Goal: Find specific page/section: Find specific page/section

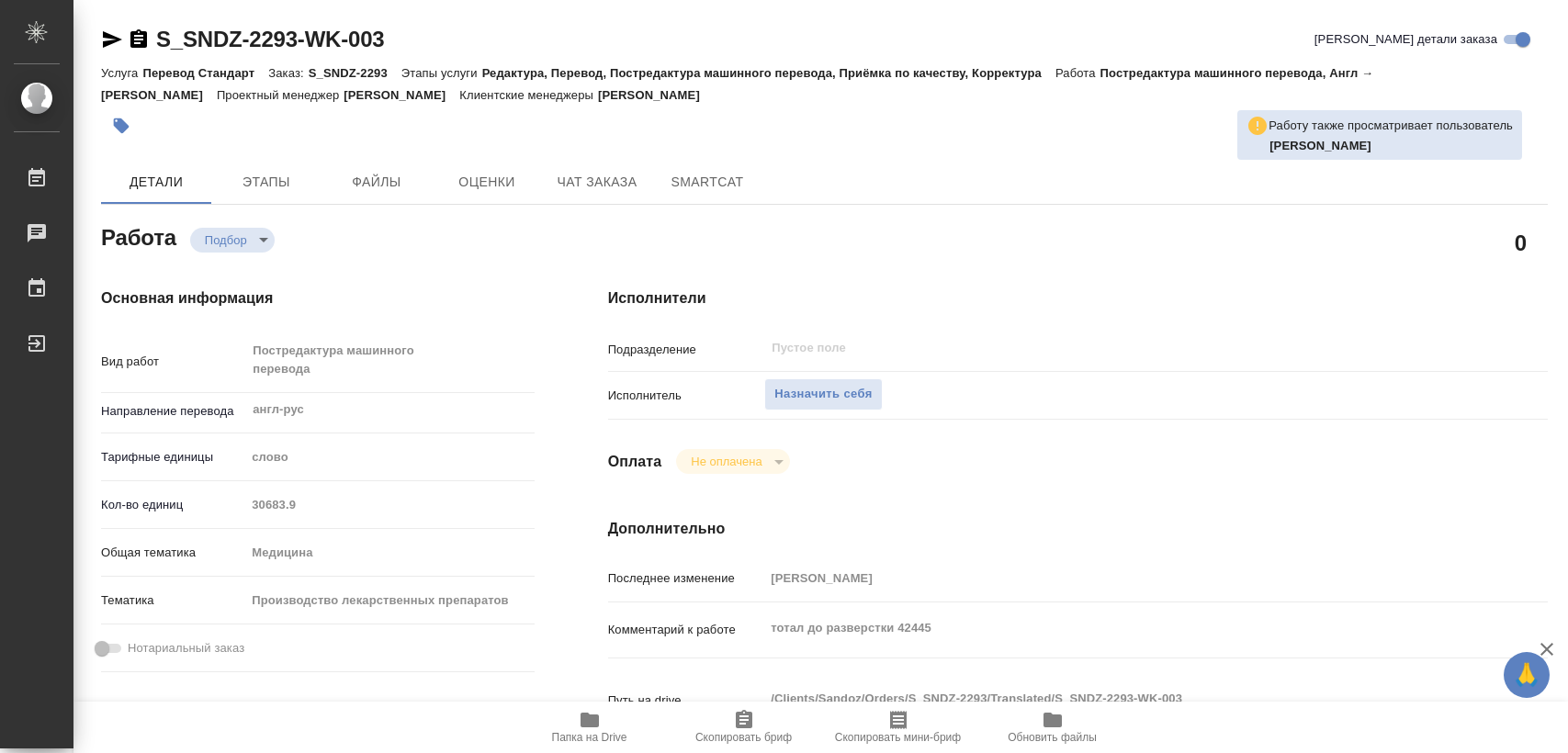
type textarea "x"
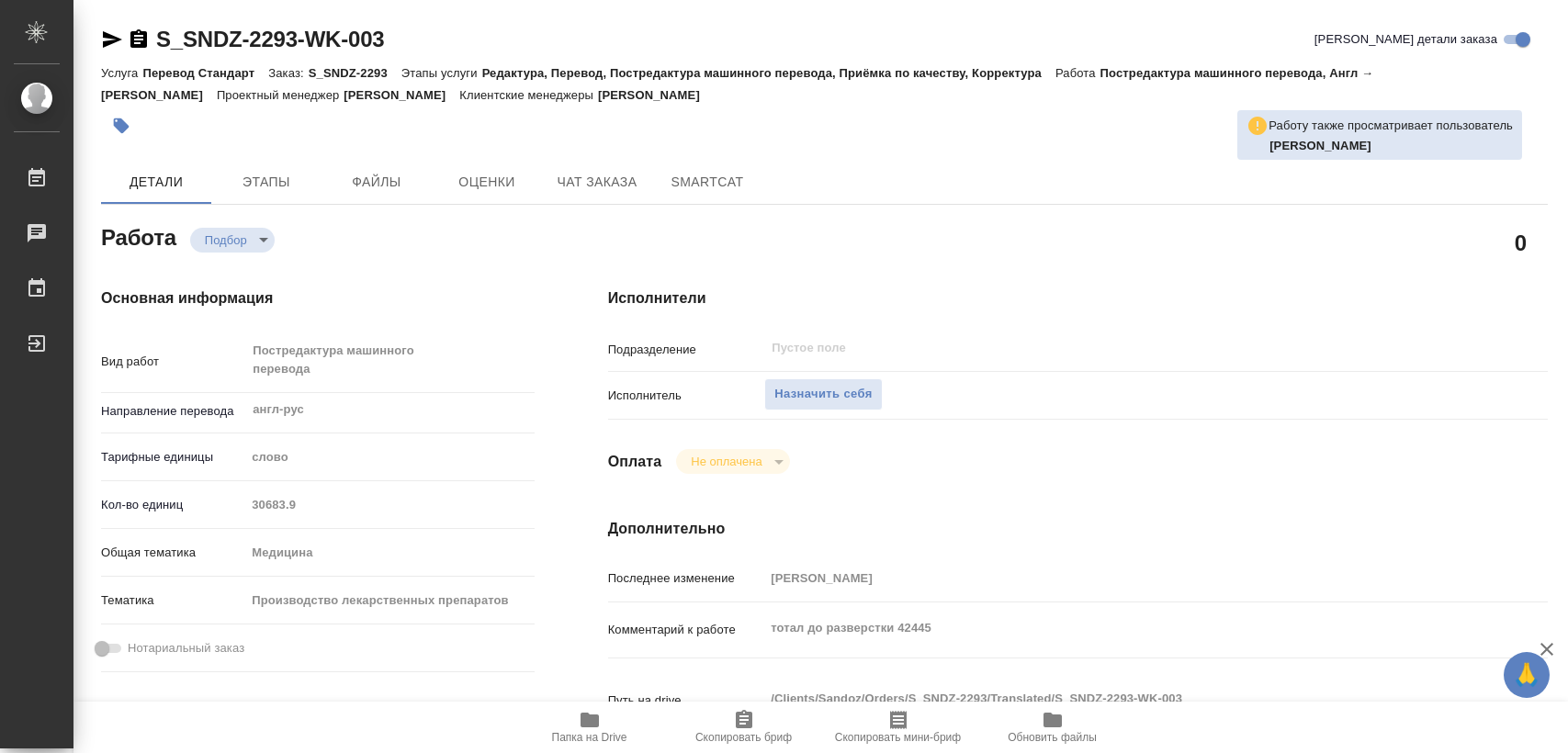
type textarea "x"
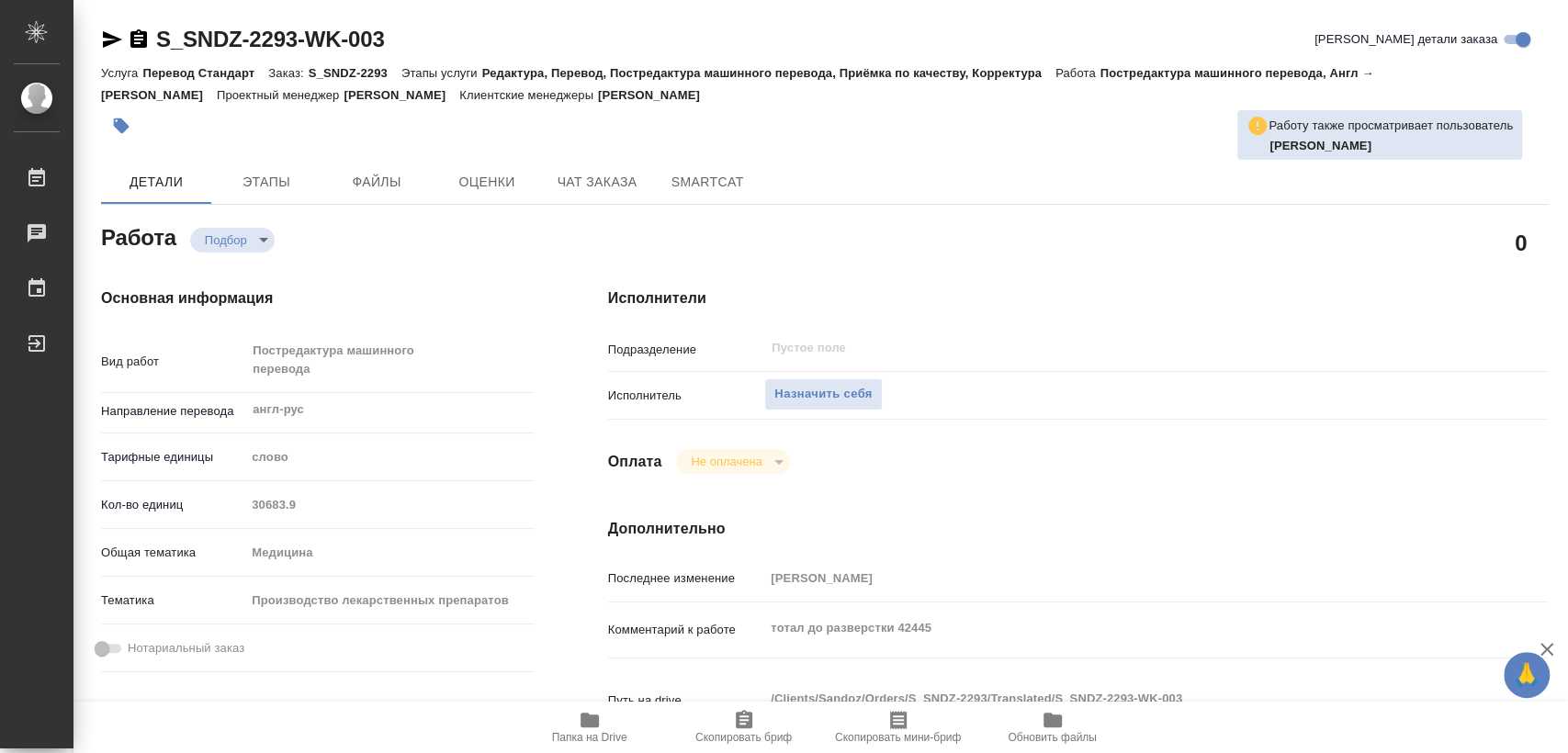
type textarea "x"
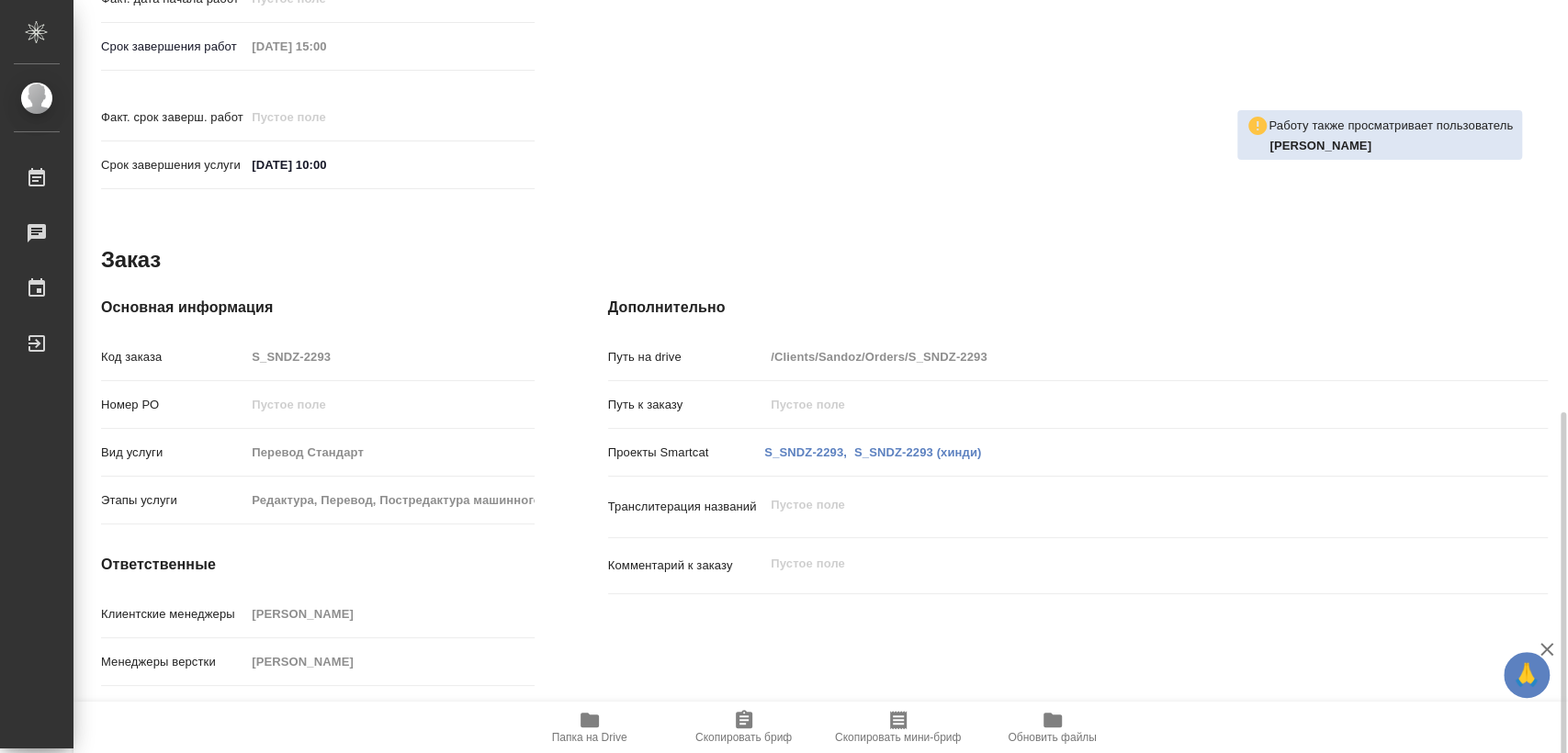
scroll to position [832, 0]
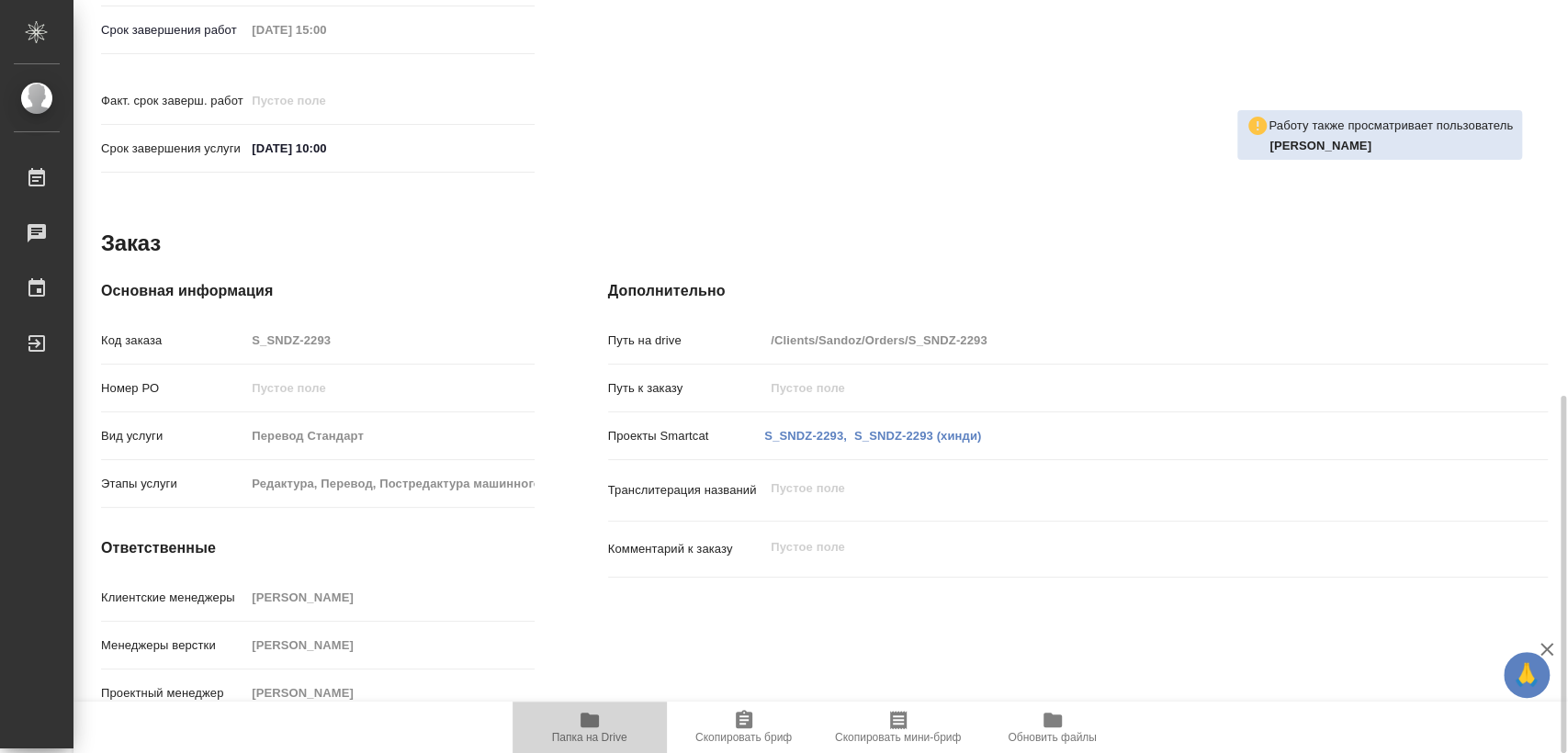
click at [600, 719] on span "Папка на Drive" at bounding box center [590, 727] width 133 height 35
